Goal: Information Seeking & Learning: Learn about a topic

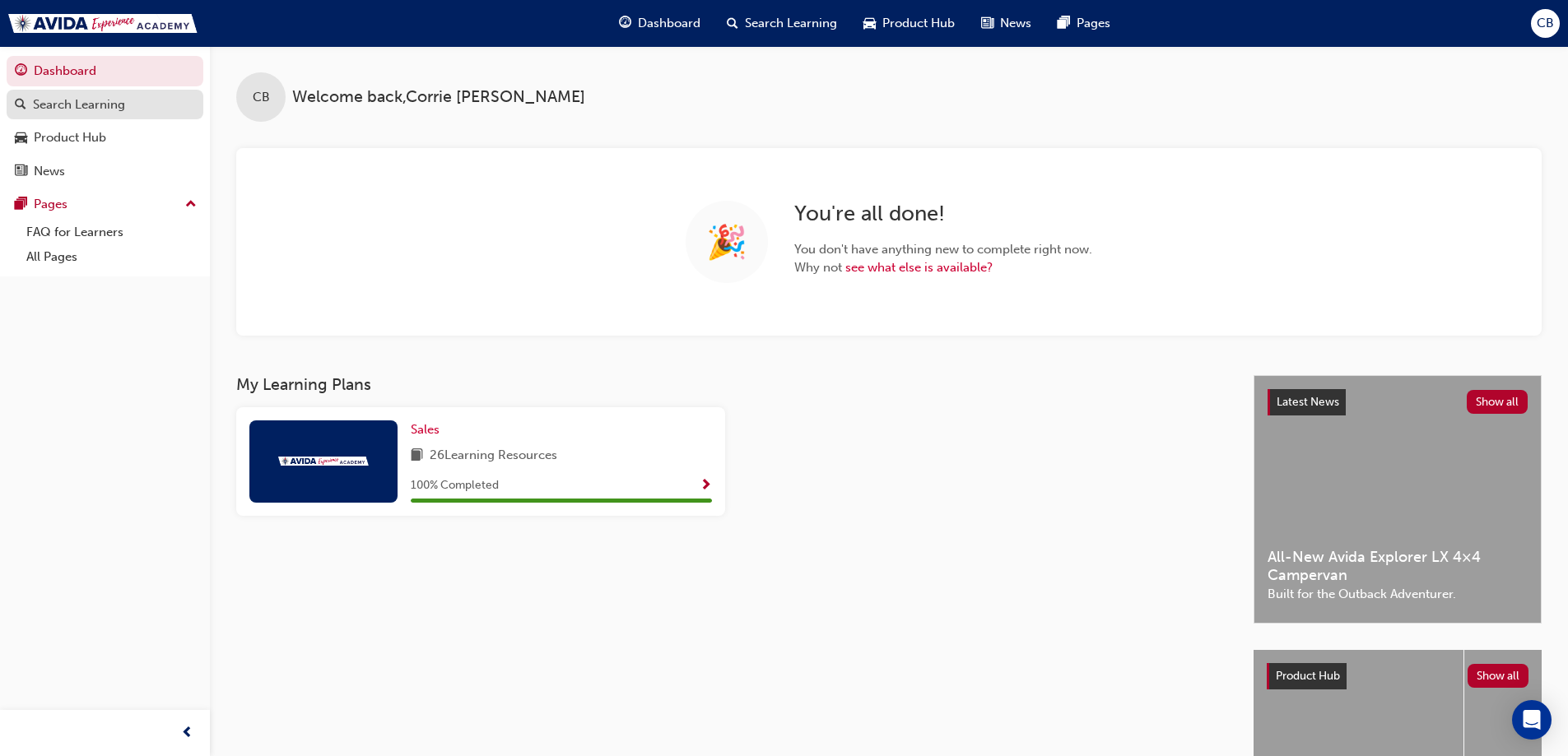
click at [109, 108] on div "Search Learning" at bounding box center [79, 105] width 92 height 19
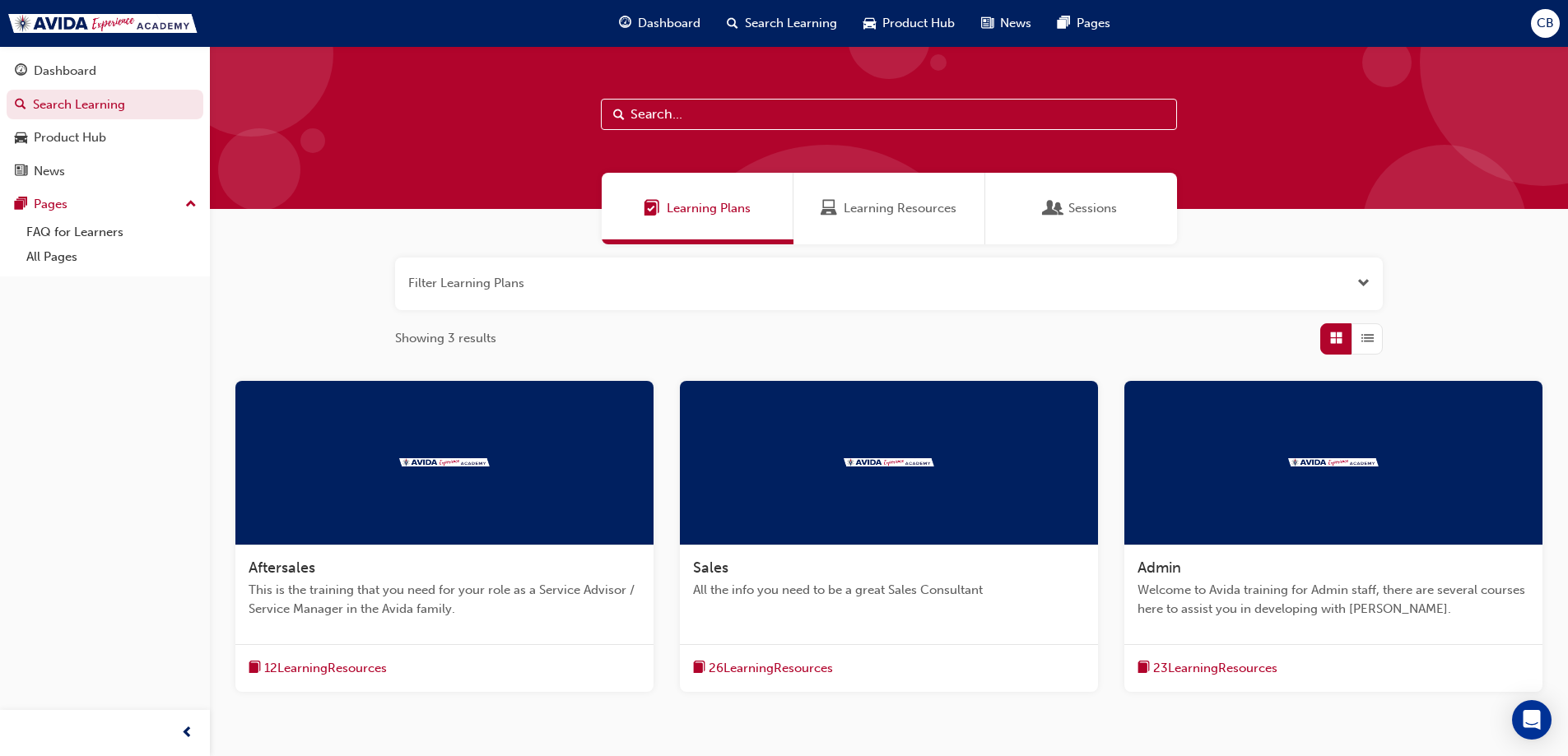
click at [892, 205] on span "Learning Resources" at bounding box center [900, 208] width 113 height 19
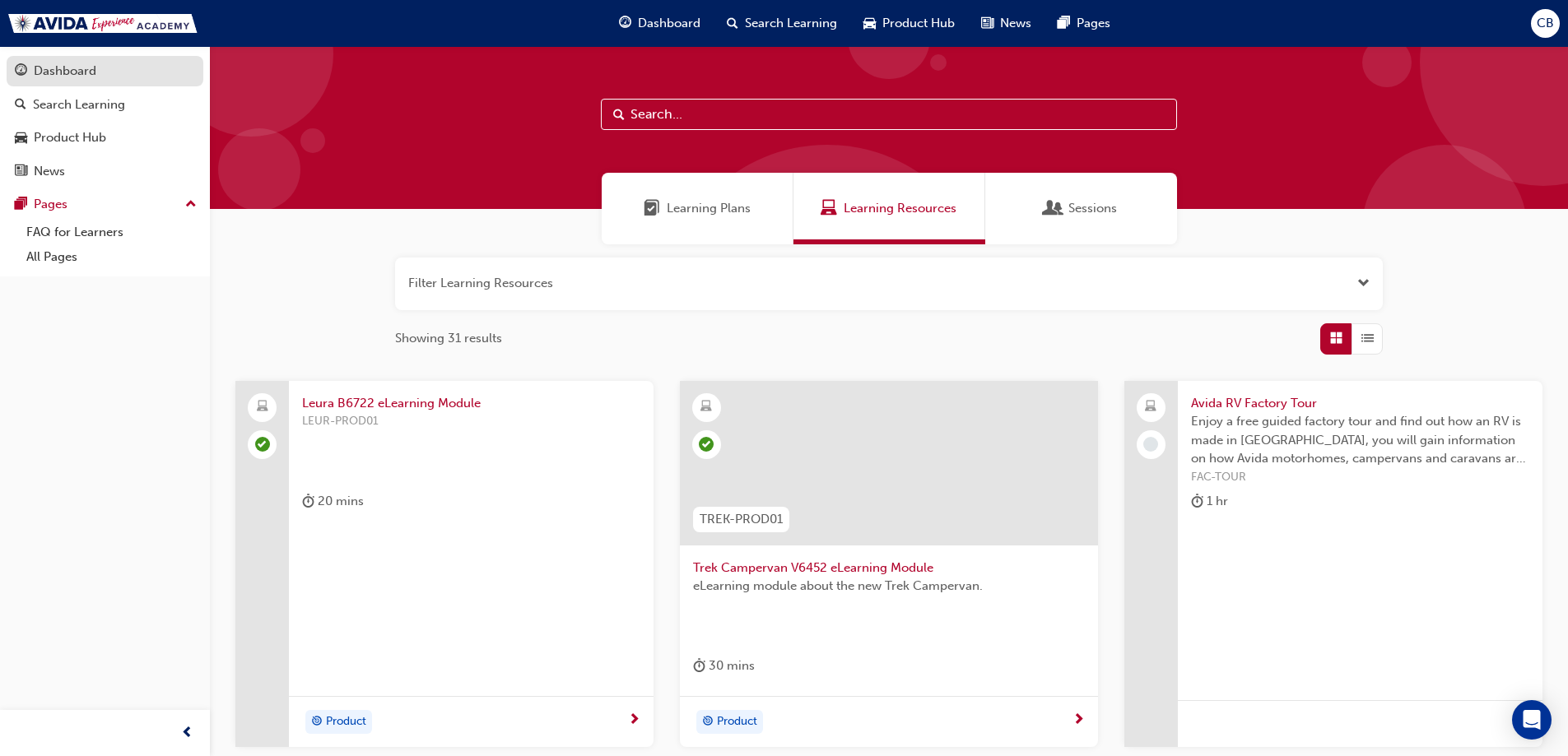
click at [138, 77] on div "Dashboard" at bounding box center [104, 71] width 180 height 21
